Goal: Feedback & Contribution: Leave review/rating

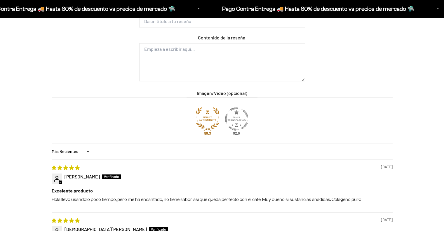
type input "[PERSON_NAME]"
type input "[EMAIL_ADDRESS][DOMAIN_NAME]"
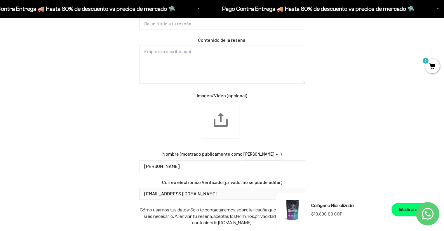
scroll to position [573, 0]
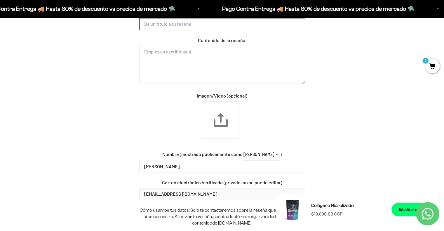
click at [224, 30] on input "Título de la Reseña" at bounding box center [222, 24] width 166 height 12
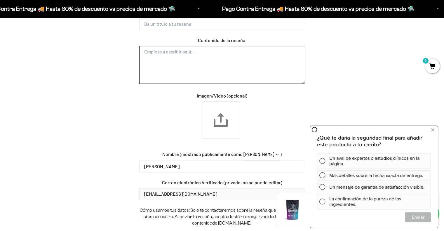
click at [207, 84] on textarea "Contenido de la reseña" at bounding box center [222, 65] width 166 height 38
click at [236, 84] on textarea "El productó llegó rápido, a los 2 días de pedirlo" at bounding box center [222, 65] width 166 height 38
click at [270, 84] on textarea "El productó llegó rápido, a los 2 días de pedirlo" at bounding box center [222, 65] width 166 height 38
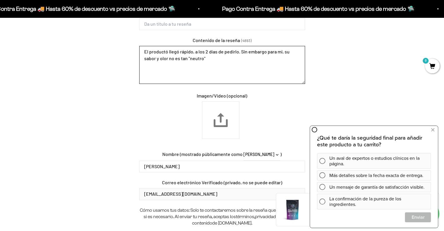
click at [161, 84] on textarea "El productó llegó rápido, a los 2 días de pedirlo. Sin embargo para mi, su sabo…" at bounding box center [222, 65] width 166 height 38
click at [264, 84] on textarea "El productó llegó rápido, a los 2 días de pedirlo. Sin embargo para mí, su sabo…" at bounding box center [222, 65] width 166 height 38
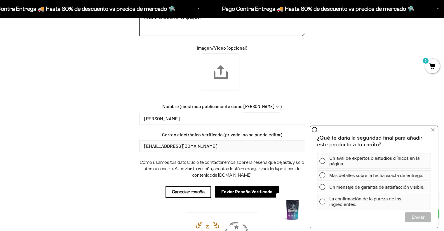
scroll to position [622, 0]
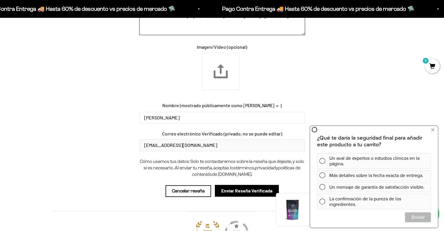
click at [262, 35] on textarea "El productó llegó rápido, a los 2 días de pedirlo. Sin embargo para mí, su sabo…" at bounding box center [222, 16] width 166 height 38
click at [264, 35] on textarea "El productó llegó rápido, a los 2 días de pedirlo. Sin embargo para mí, su sabo…" at bounding box center [222, 16] width 166 height 38
click at [234, 35] on textarea "El productó llegó rápido, a los 2 días de pedirlo. Para mí, su sabor y olor no …" at bounding box center [222, 16] width 166 height 38
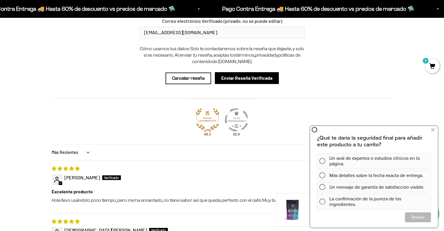
scroll to position [735, 0]
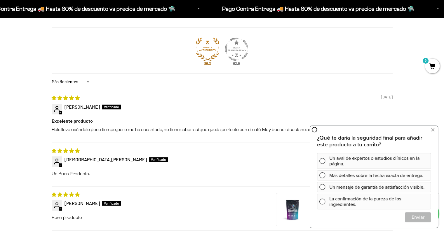
scroll to position [805, 0]
type textarea "El productó llegó rápido, a los 2 días de pedirlo. Para mí, su sabor y olor no …"
click at [247, 13] on input "Enviar Reseña Verificada" at bounding box center [247, 7] width 64 height 12
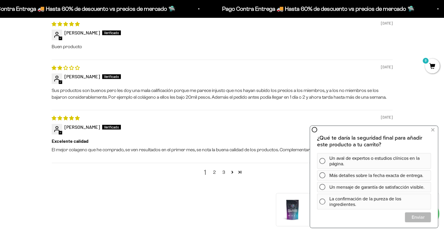
scroll to position [772, 0]
click at [433, 130] on icon at bounding box center [432, 130] width 3 height 8
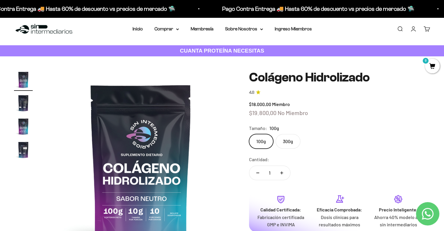
scroll to position [5, 0]
click at [23, 112] on img "Ir al artículo 2" at bounding box center [23, 103] width 19 height 19
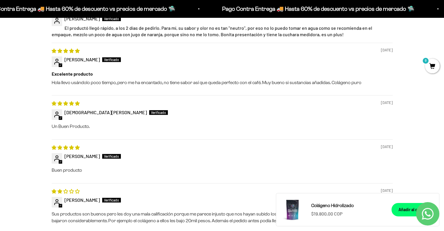
scroll to position [654, 0]
